Goal: Use online tool/utility: Utilize a website feature to perform a specific function

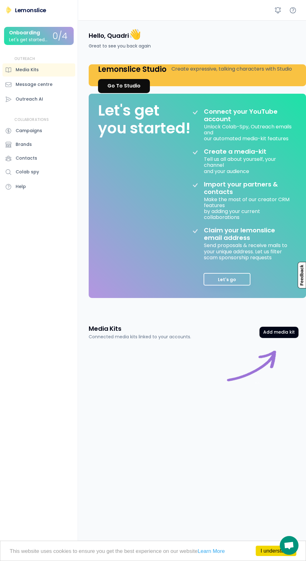
click at [120, 86] on div "Go To Studio" at bounding box center [123, 85] width 33 height 7
click at [271, 551] on link "I understand!" at bounding box center [276, 551] width 41 height 10
click at [119, 86] on div "Go To Studio" at bounding box center [123, 85] width 33 height 7
click at [211, 73] on div "Lemonslice Studio Create expressive, talking characters with Studio" at bounding box center [195, 69] width 194 height 10
click at [165, 73] on h4 "Lemonslice Studio" at bounding box center [132, 69] width 68 height 10
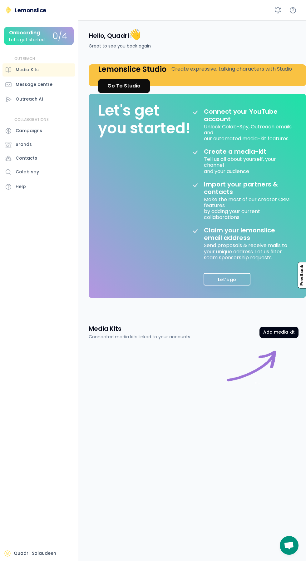
click at [120, 89] on div "Go To Studio" at bounding box center [123, 85] width 33 height 7
click at [34, 40] on div "Let's get started..." at bounding box center [28, 39] width 38 height 5
click at [228, 280] on button "Let's go" at bounding box center [227, 279] width 47 height 12
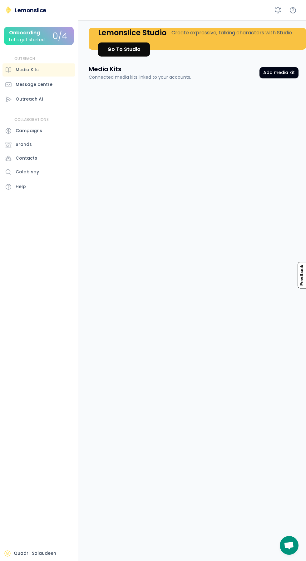
click at [119, 46] on div "Go To Studio" at bounding box center [123, 49] width 33 height 7
